Goal: Transaction & Acquisition: Purchase product/service

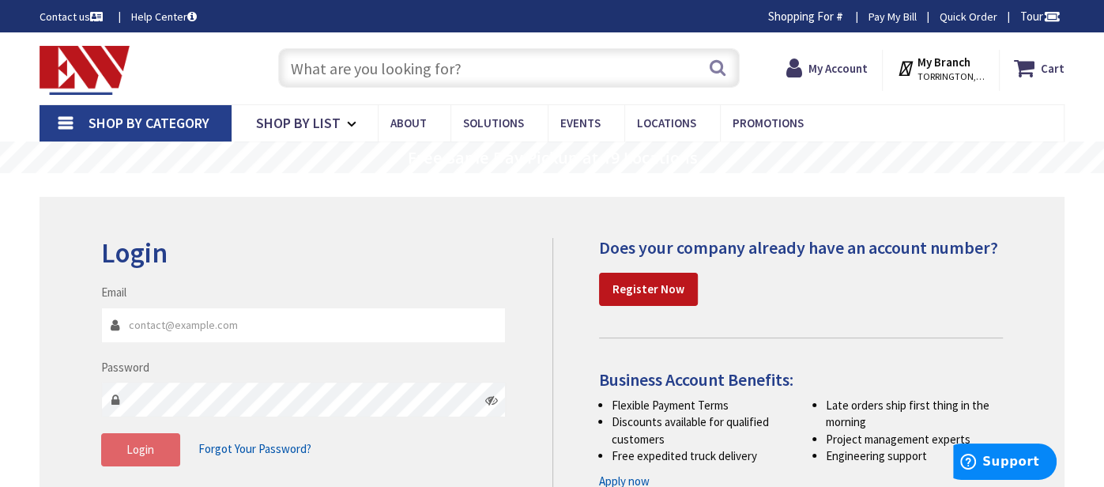
type input "[EMAIL_ADDRESS][DOMAIN_NAME]"
click at [120, 453] on button "Login" at bounding box center [140, 449] width 79 height 33
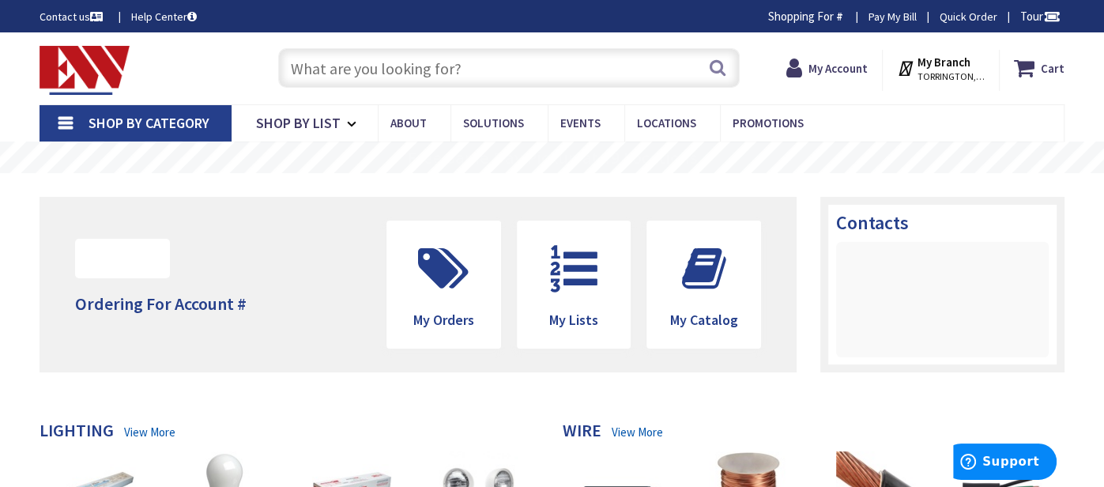
click at [335, 68] on input "text" at bounding box center [508, 68] width 461 height 40
paste input "160111E"
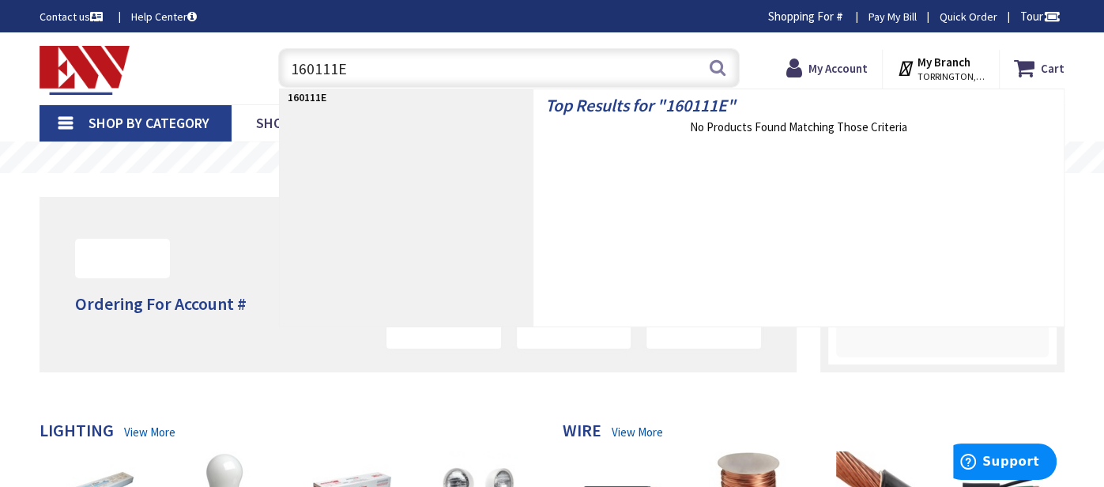
click at [322, 64] on input "160111E" at bounding box center [508, 68] width 461 height 40
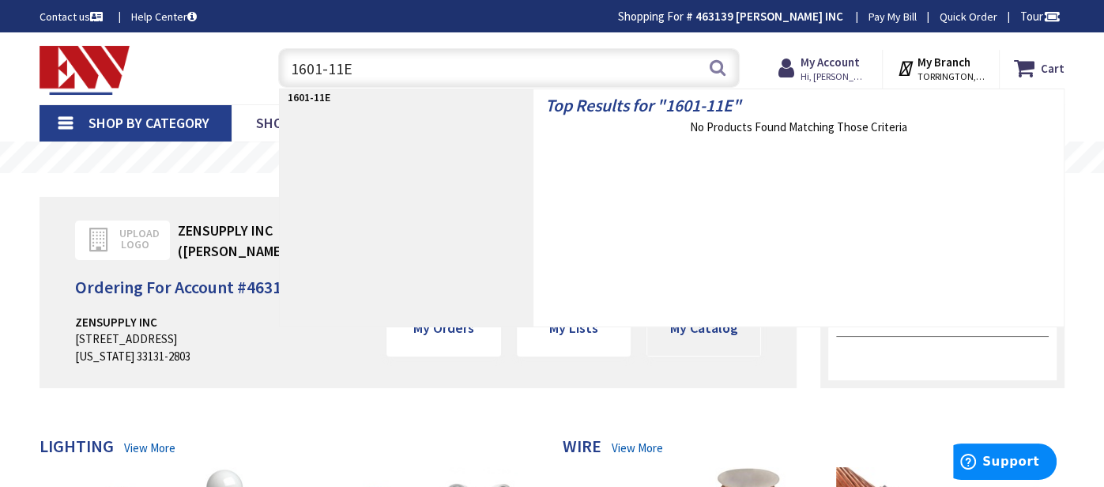
type input "1601-11E"
click at [719, 332] on span "My Catalog" at bounding box center [703, 327] width 68 height 18
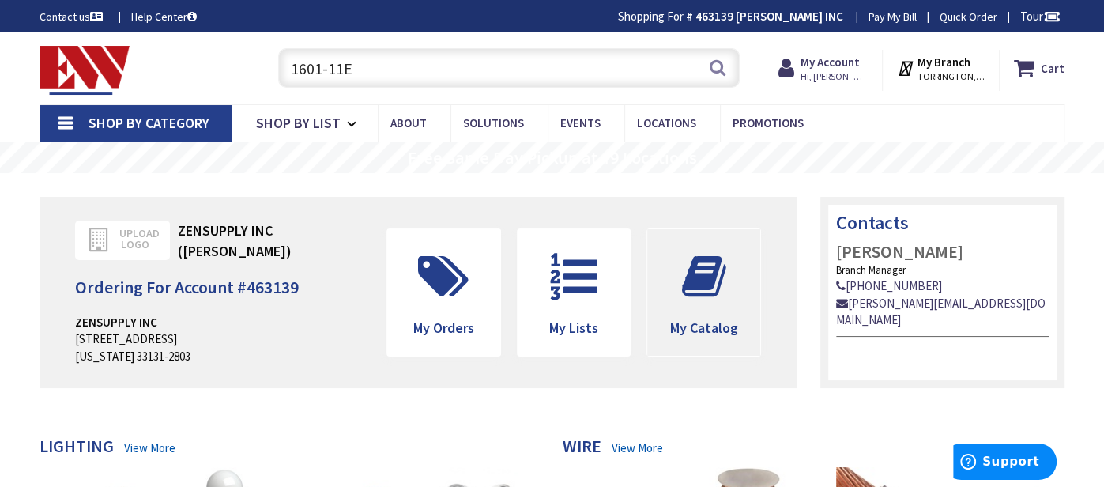
click at [692, 337] on span "My Catalog" at bounding box center [703, 327] width 68 height 18
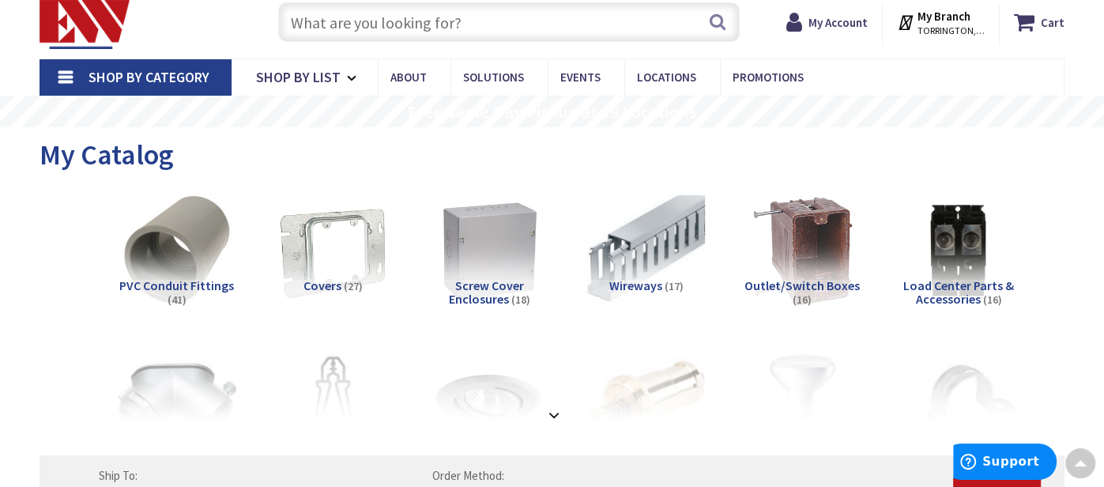
scroll to position [43, 0]
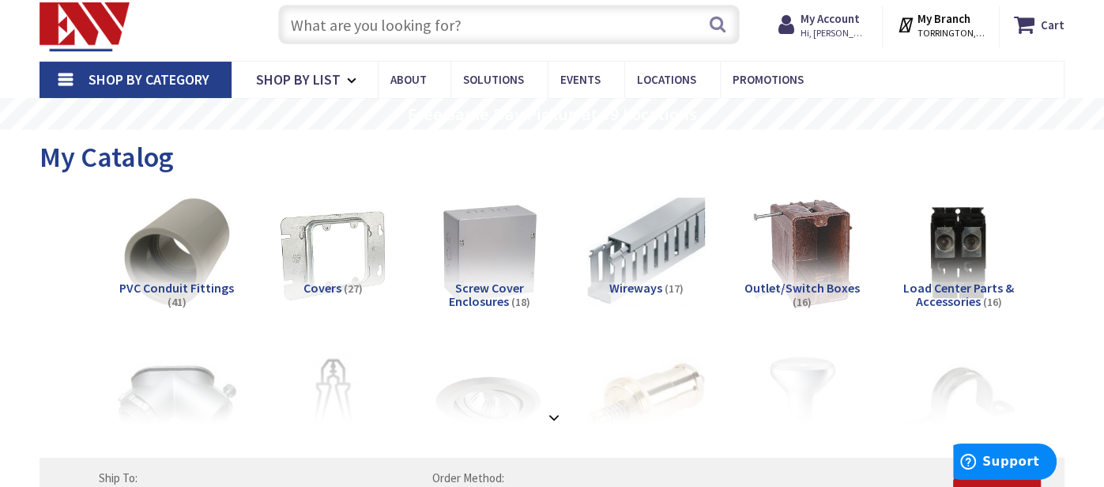
click at [425, 20] on input "text" at bounding box center [508, 25] width 461 height 40
paste input "160111E"
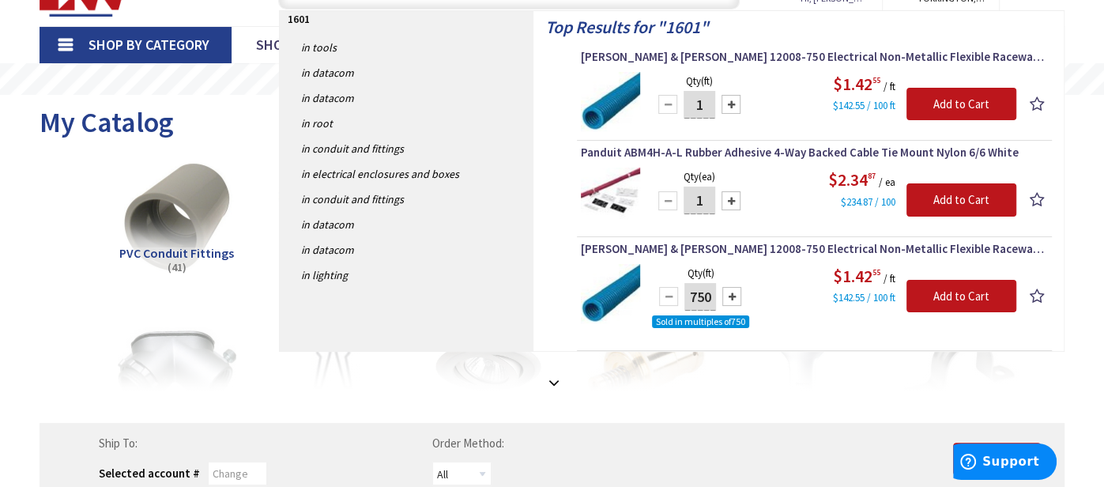
scroll to position [80, 0]
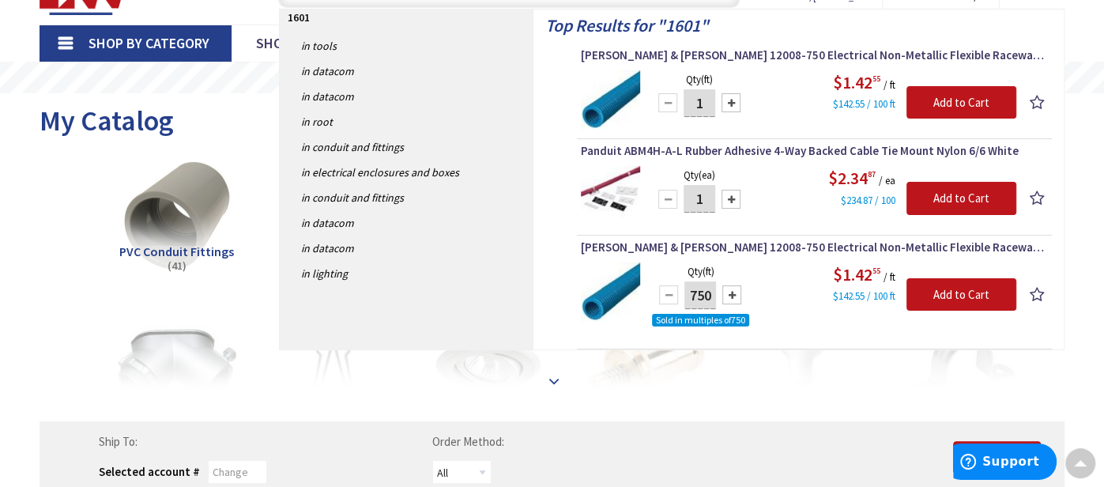
type input "1601"
click at [554, 373] on strong at bounding box center [553, 380] width 19 height 17
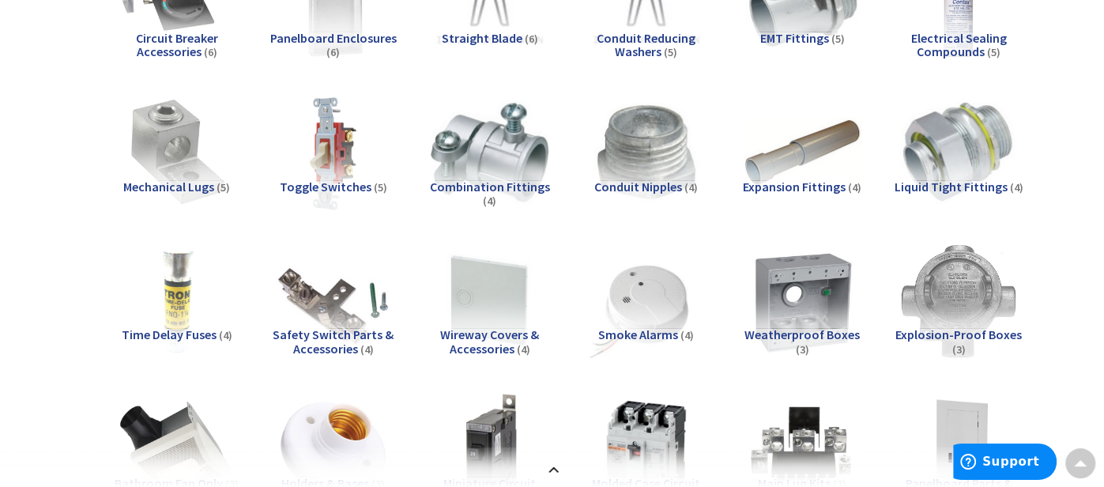
scroll to position [1019, 0]
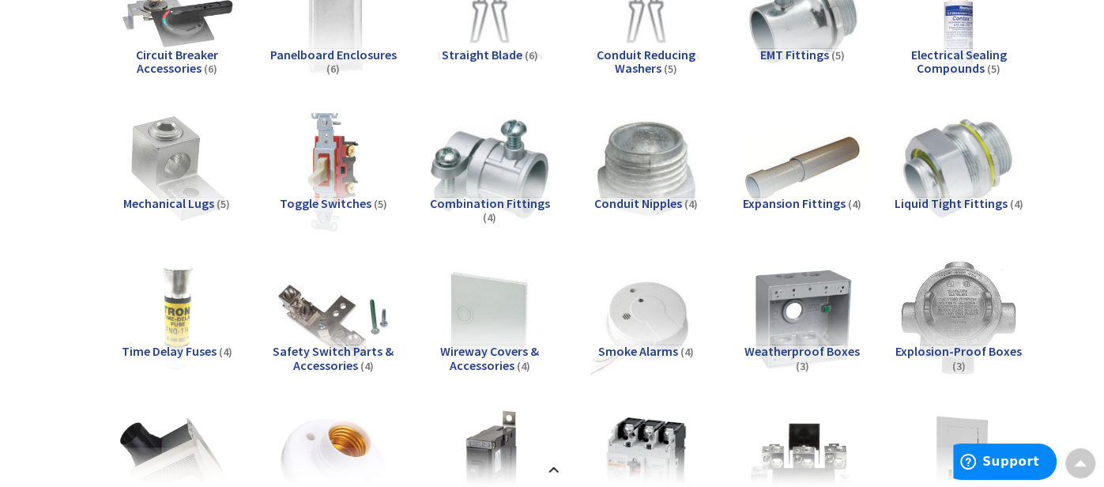
click at [338, 164] on img at bounding box center [334, 169] width 130 height 130
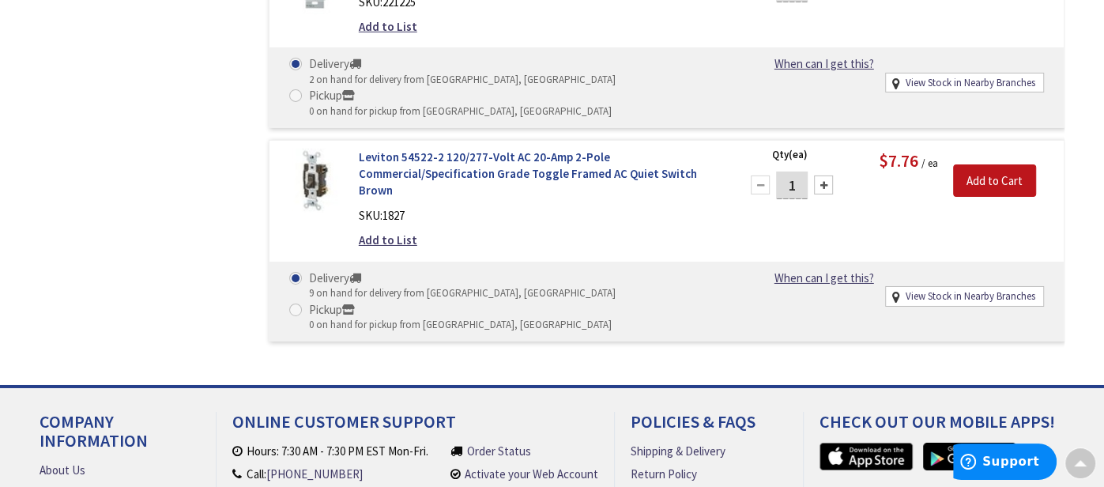
scroll to position [2778, 0]
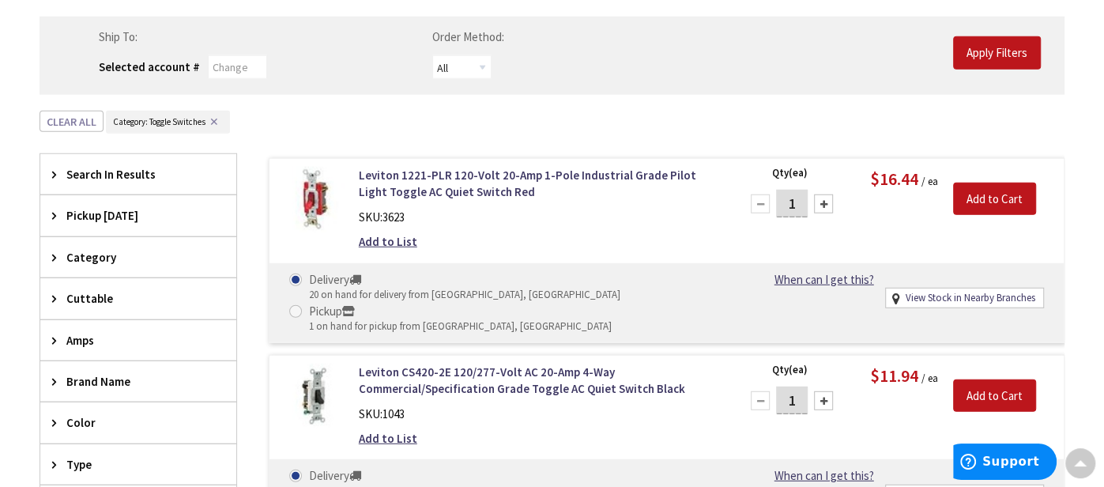
click at [52, 173] on icon at bounding box center [58, 174] width 12 height 12
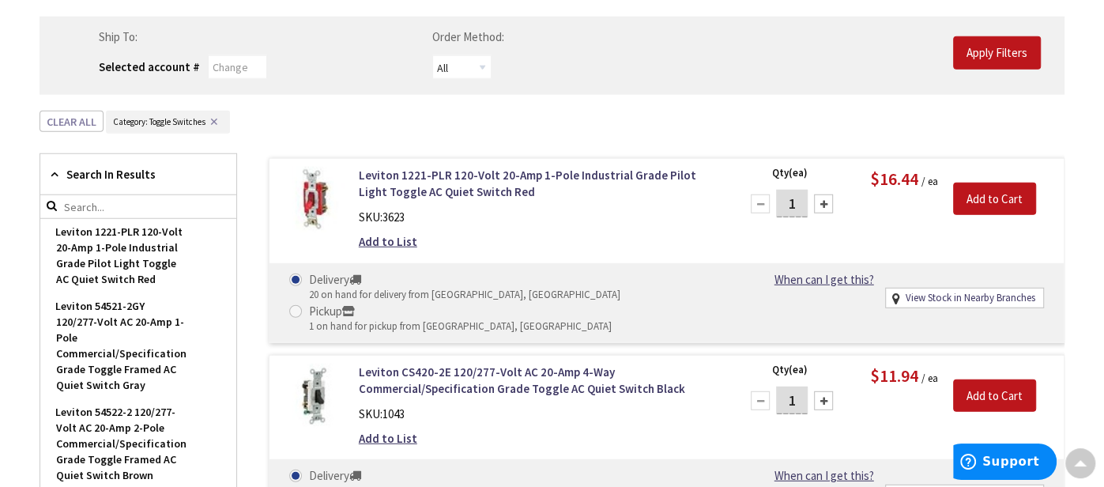
click at [141, 203] on input "search" at bounding box center [138, 207] width 196 height 24
type input "rocker"
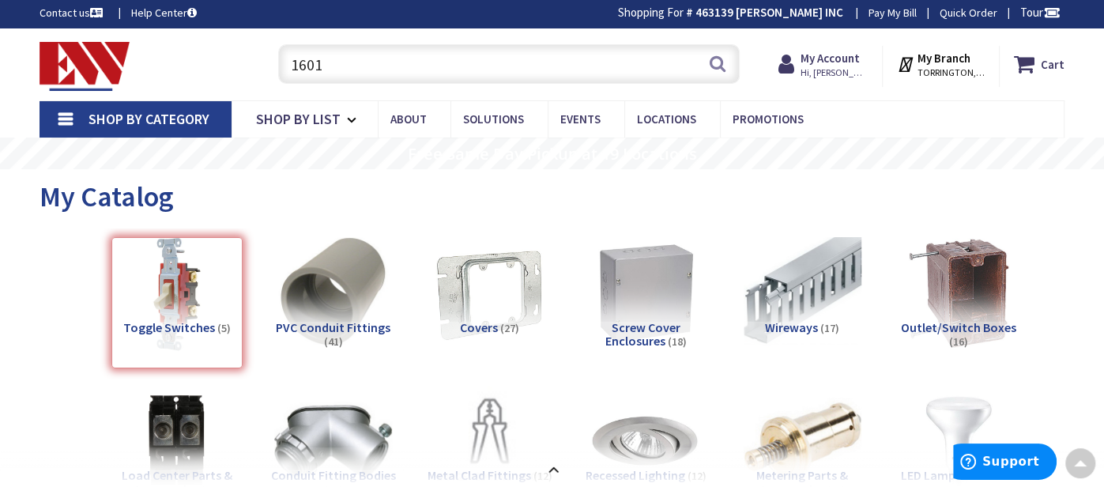
scroll to position [0, 0]
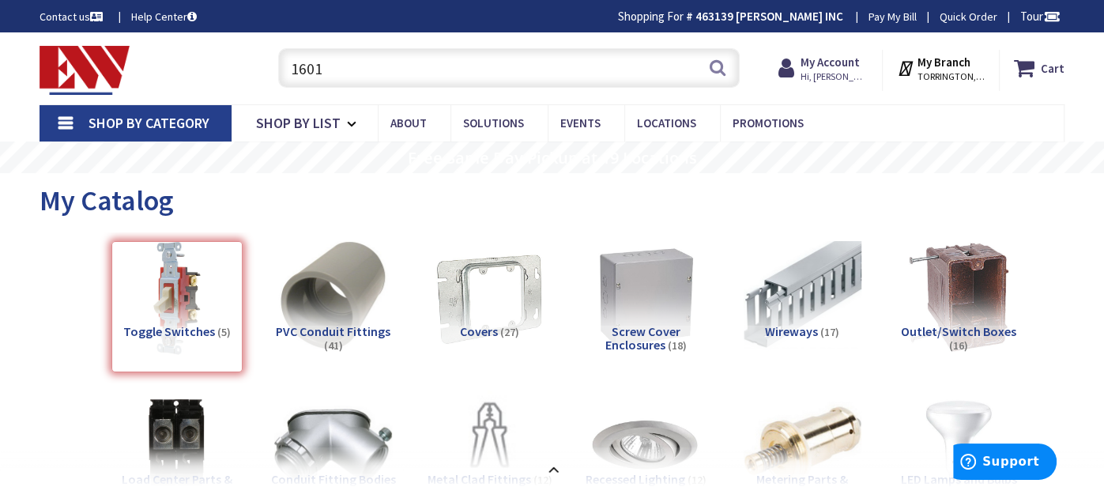
click at [304, 68] on input "1601" at bounding box center [508, 68] width 461 height 40
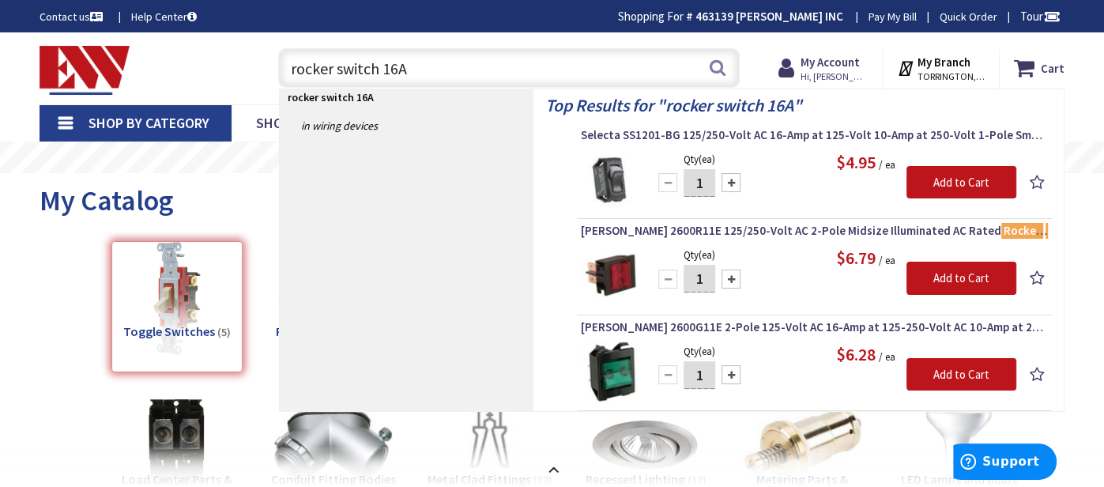
type input "rocker switch 16A"
click at [614, 182] on img at bounding box center [610, 179] width 59 height 59
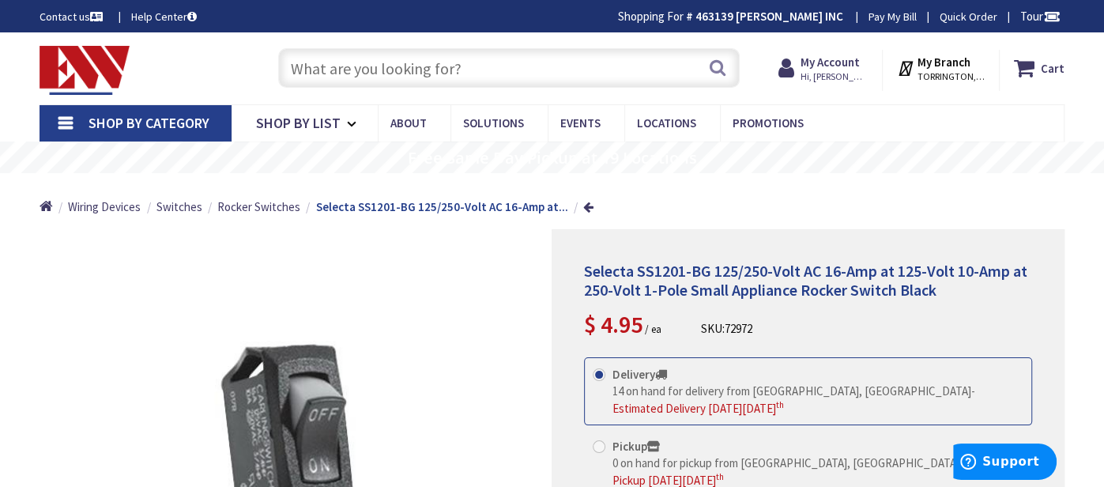
click at [431, 76] on input "text" at bounding box center [508, 68] width 461 height 40
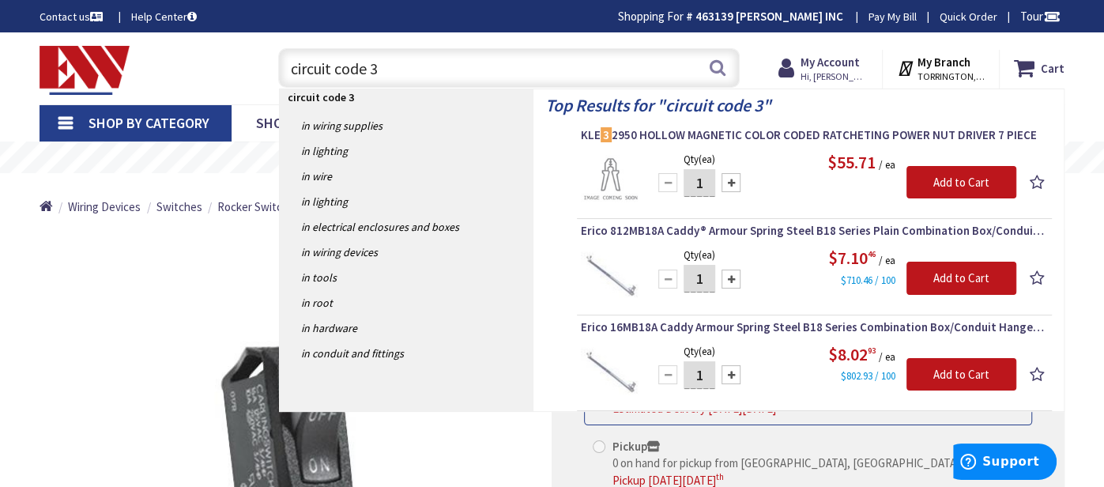
click at [367, 66] on input "circuit code 3" at bounding box center [508, 68] width 461 height 40
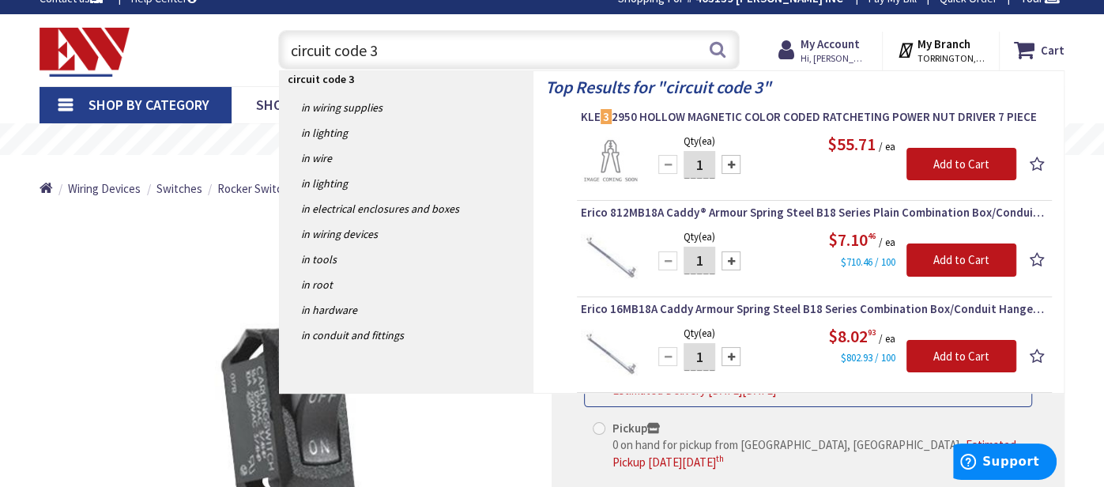
scroll to position [79, 0]
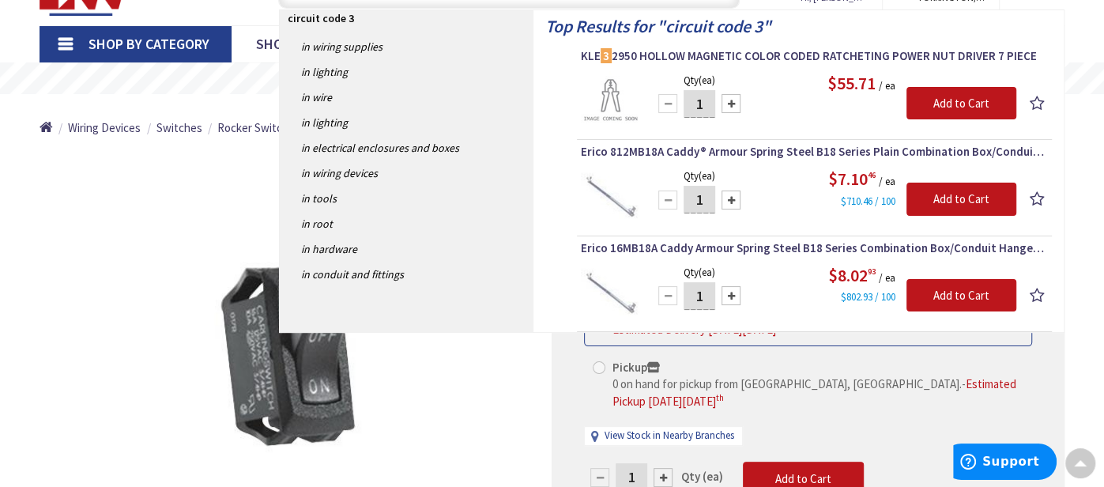
click at [336, 16] on strong "circuit code 3" at bounding box center [321, 18] width 66 height 14
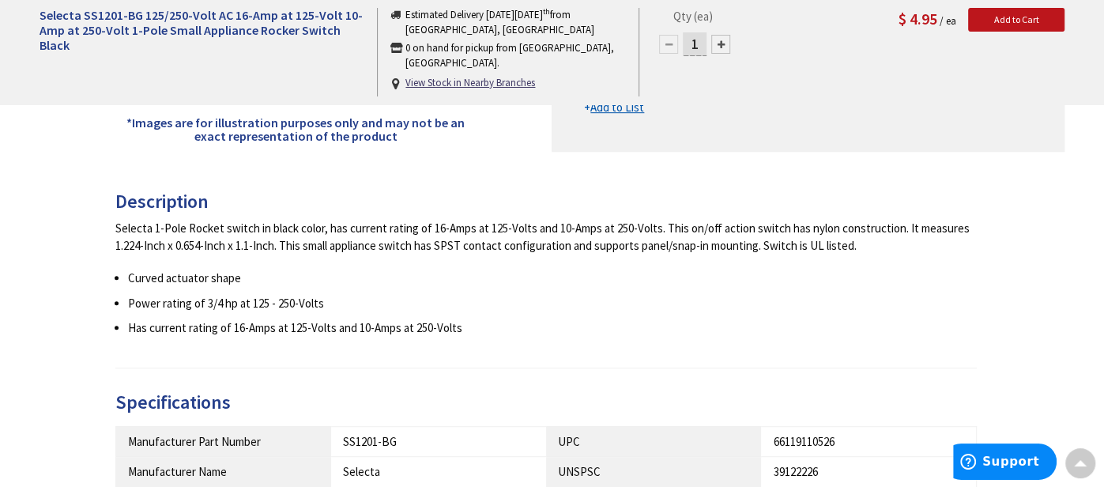
scroll to position [0, 0]
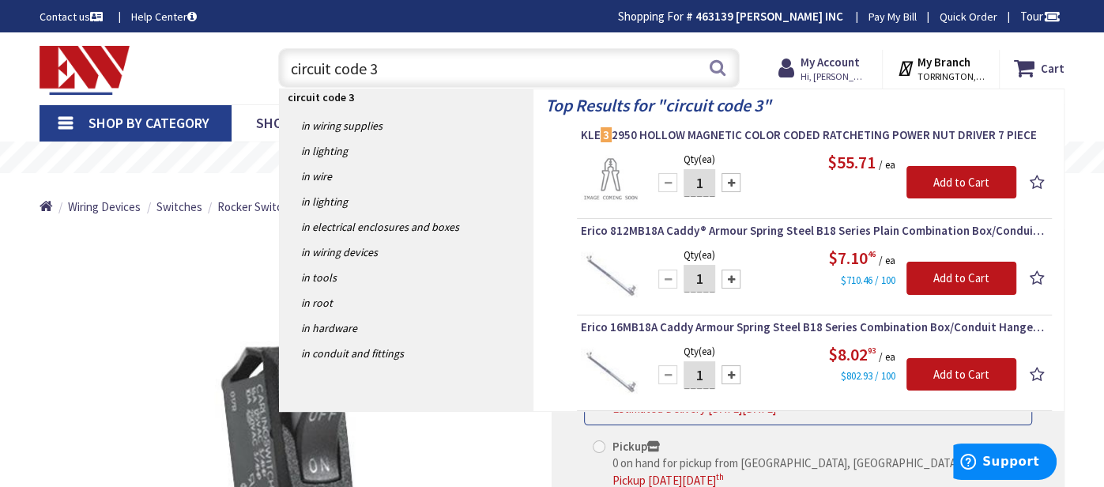
click at [393, 66] on input "circuit code 3" at bounding box center [508, 68] width 461 height 40
type input "rocker switch"
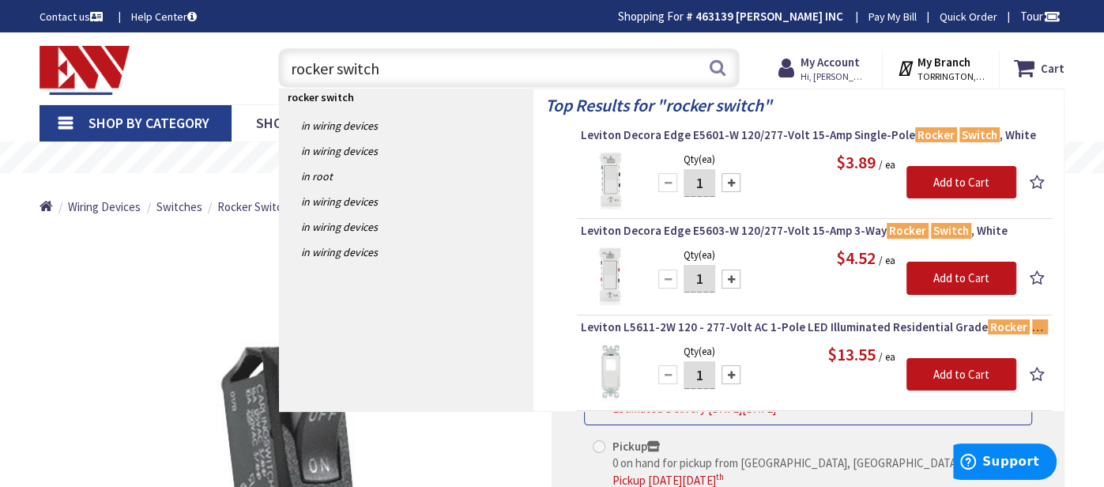
click at [433, 64] on input "rocker switch" at bounding box center [508, 68] width 461 height 40
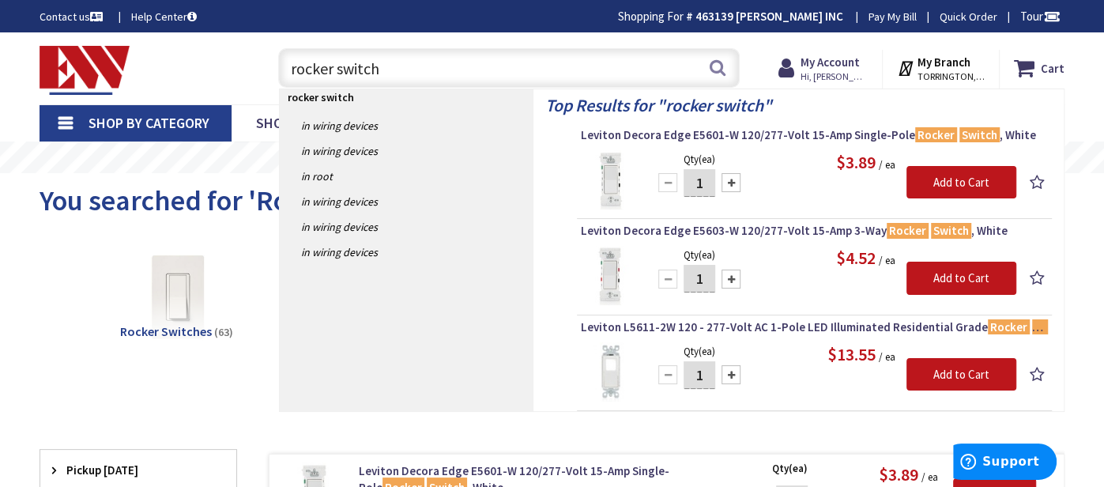
paste input "16A at 125-250 Vac, 10A at 28 Vdc, 8A at 14VT"
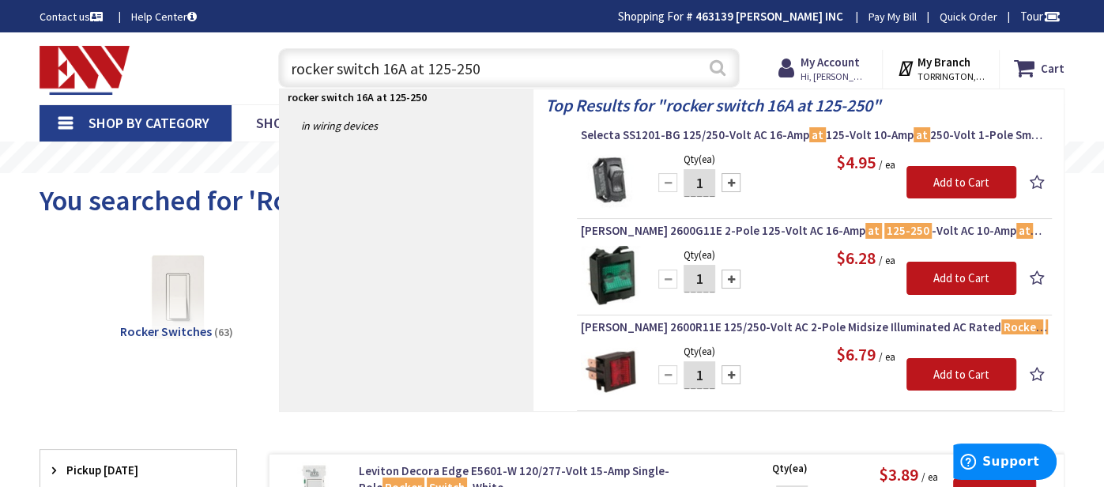
type input "rocker switch 16A at 125-250"
click at [721, 78] on button "Search" at bounding box center [717, 68] width 21 height 36
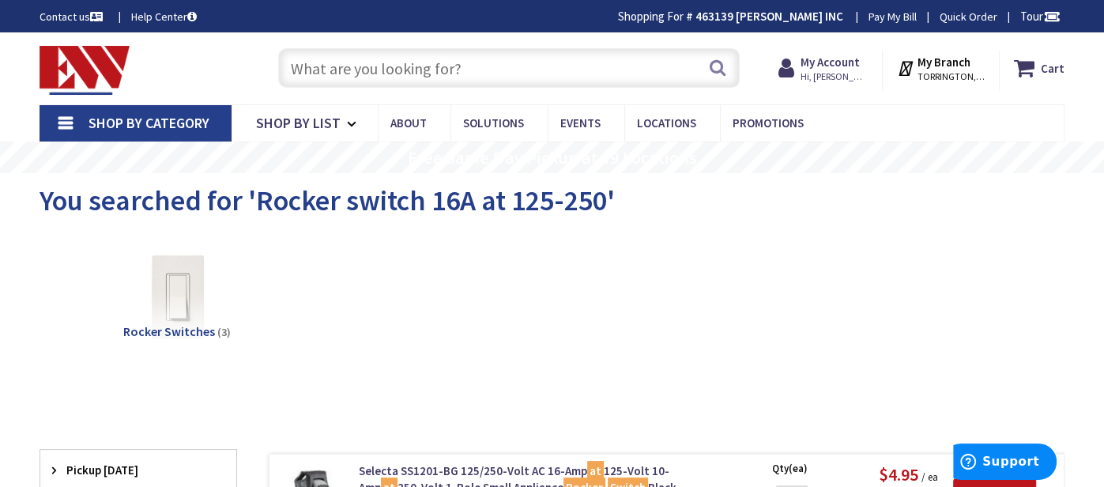
click at [318, 66] on input "text" at bounding box center [508, 68] width 461 height 40
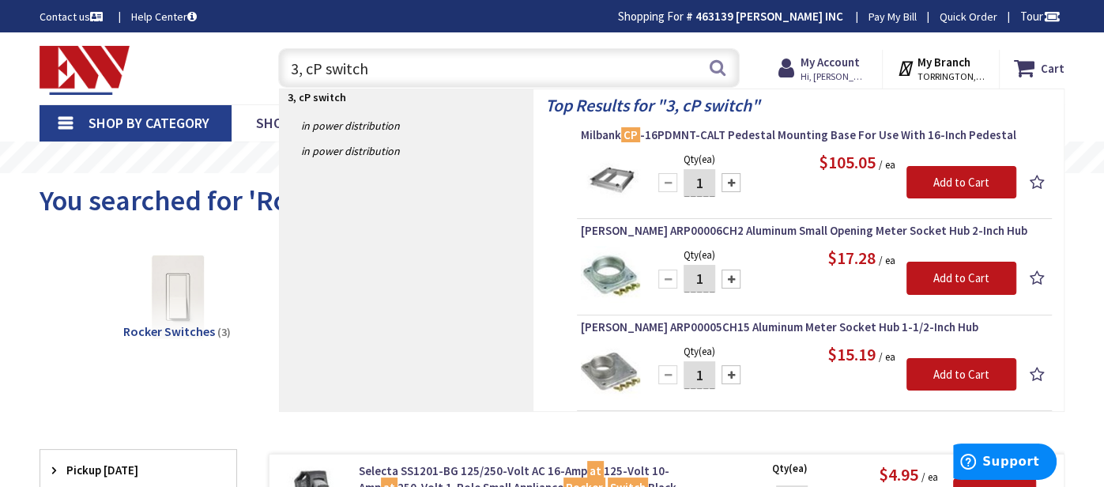
click at [337, 66] on input "3, cP switch" at bounding box center [508, 68] width 461 height 40
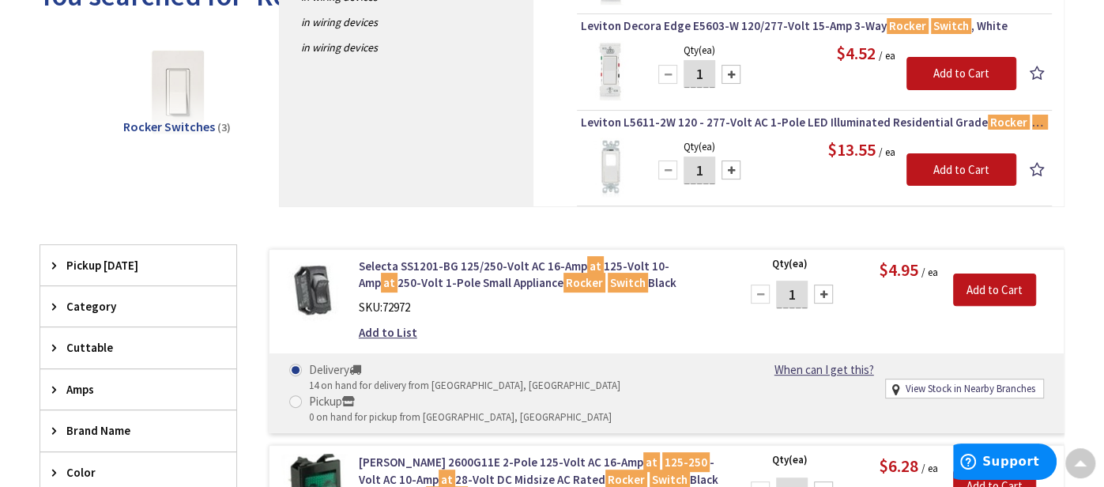
scroll to position [208, 0]
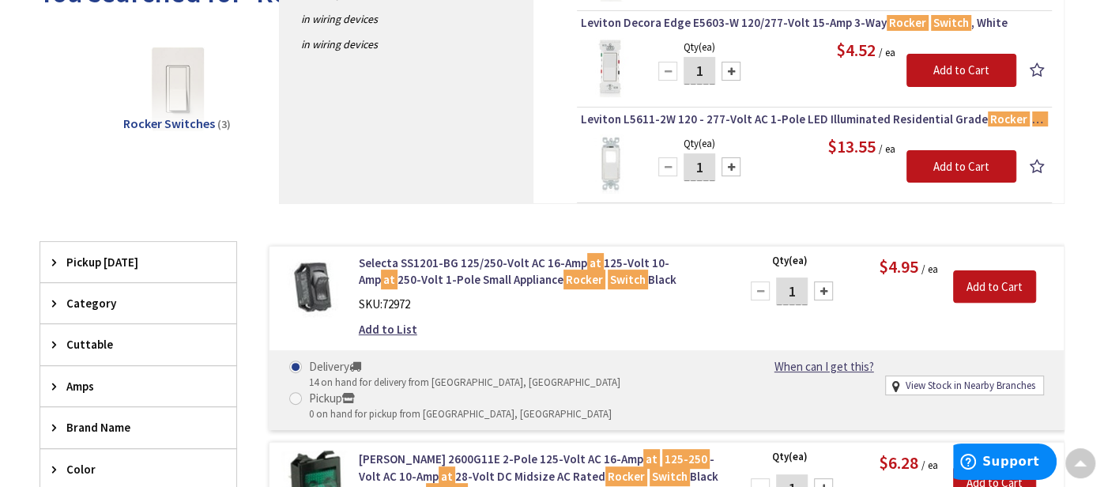
type input "rocker switch"
click at [464, 296] on div "SKU: 72972" at bounding box center [540, 304] width 363 height 17
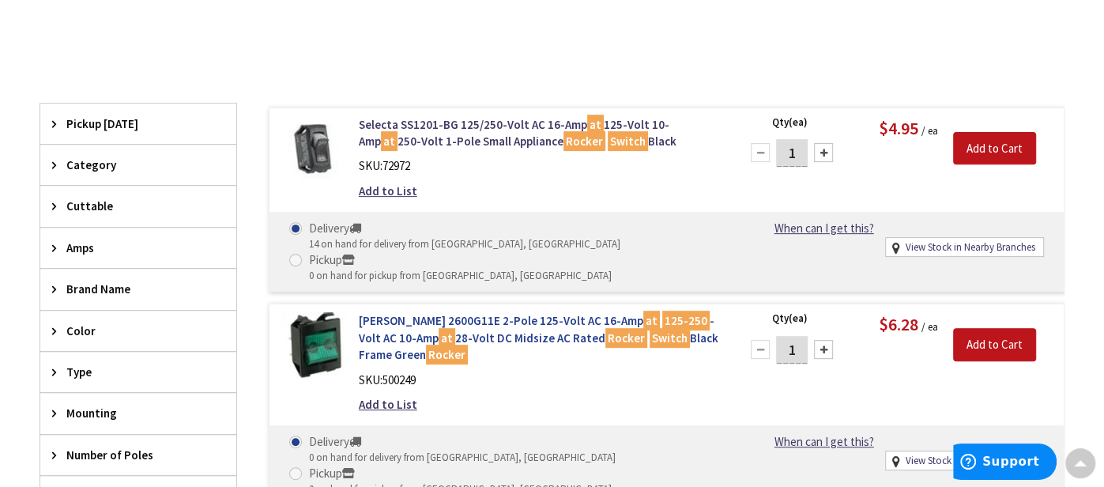
scroll to position [438, 0]
